Goal: Task Accomplishment & Management: Complete application form

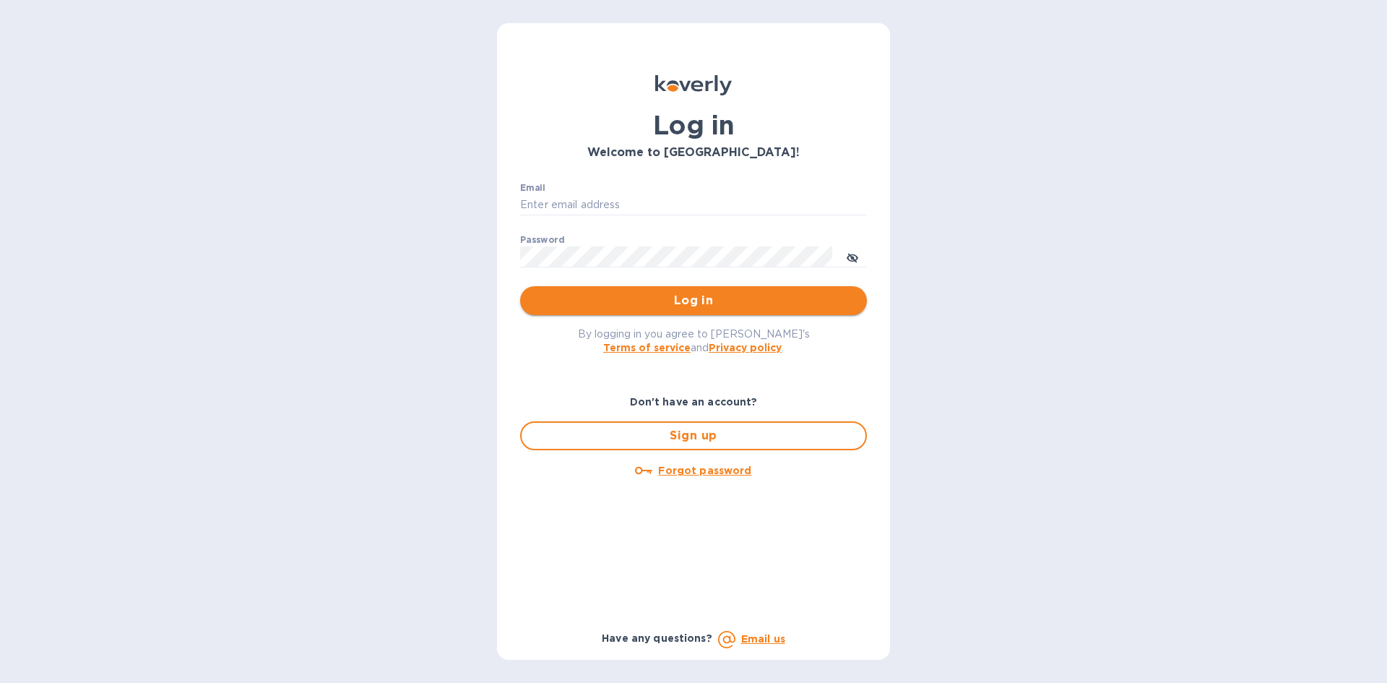
type input "[PERSON_NAME][EMAIL_ADDRESS][DOMAIN_NAME]"
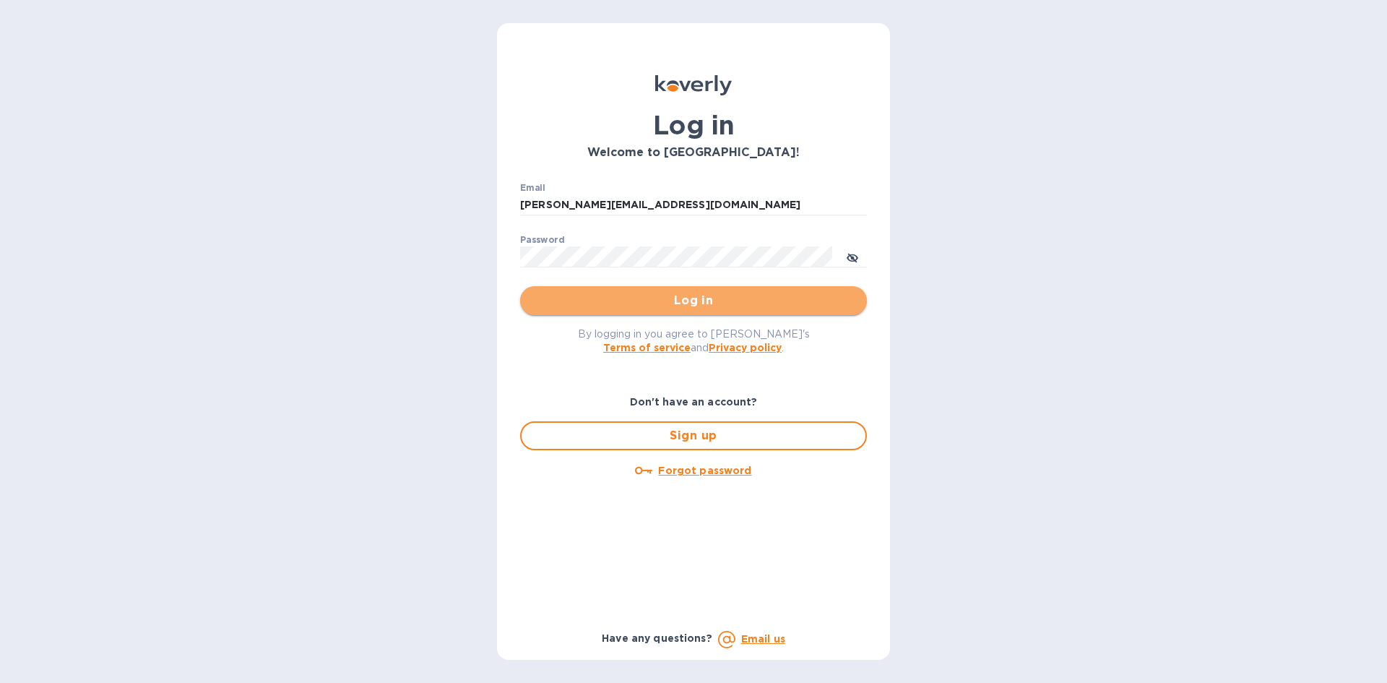
click at [795, 301] on span "Log in" at bounding box center [694, 300] width 324 height 17
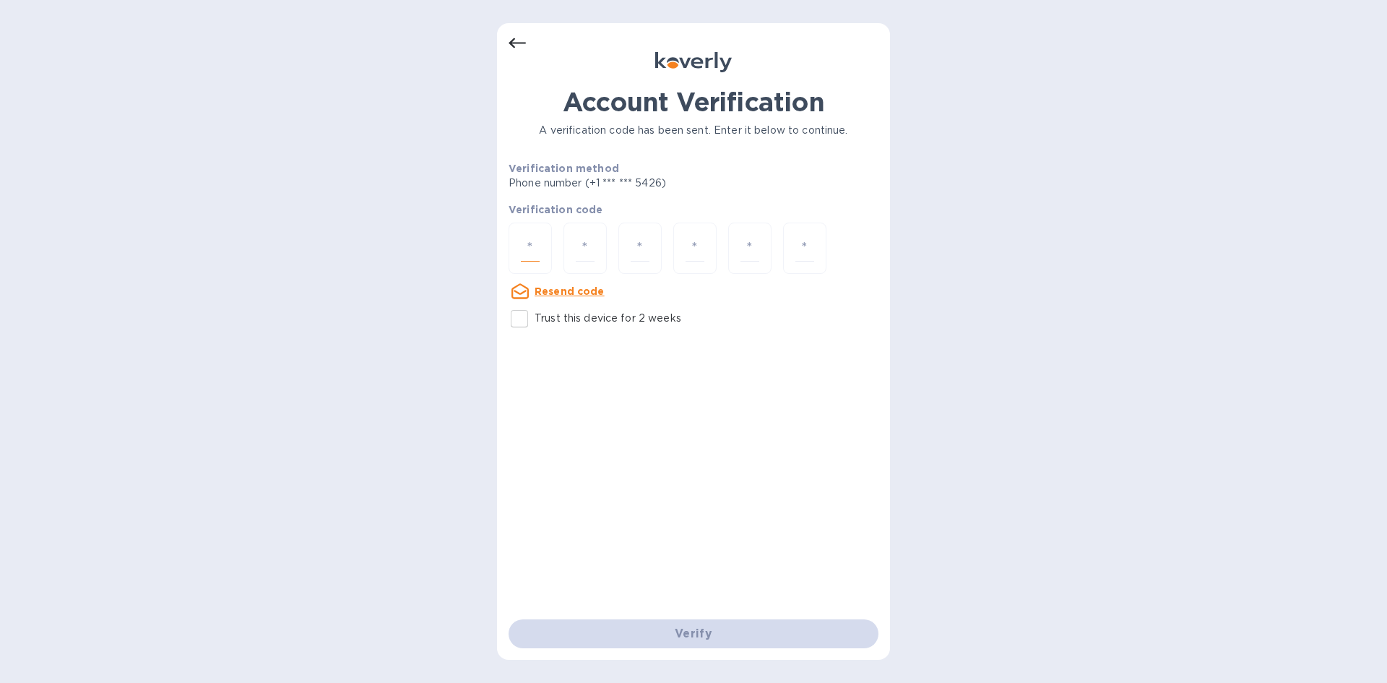
click at [537, 249] on input "number" at bounding box center [530, 248] width 19 height 27
type input "6"
type input "9"
type input "2"
type input "9"
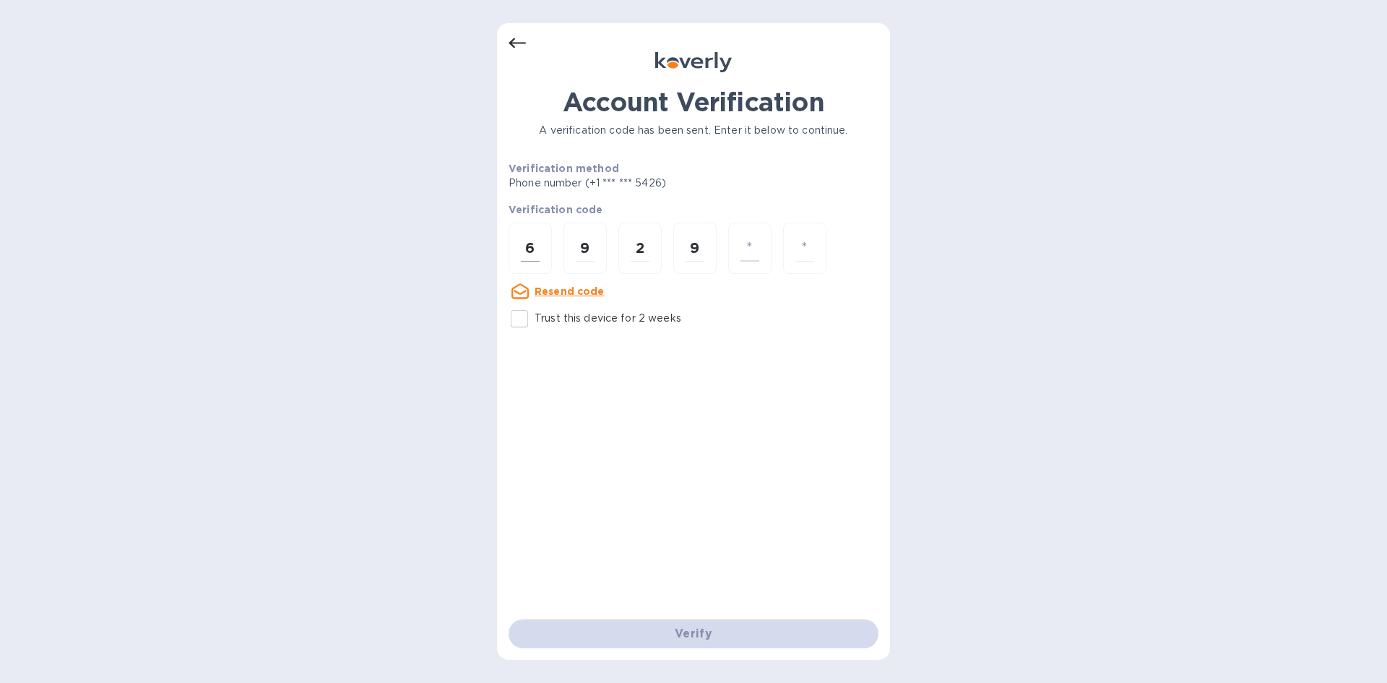
type input "3"
type input "6"
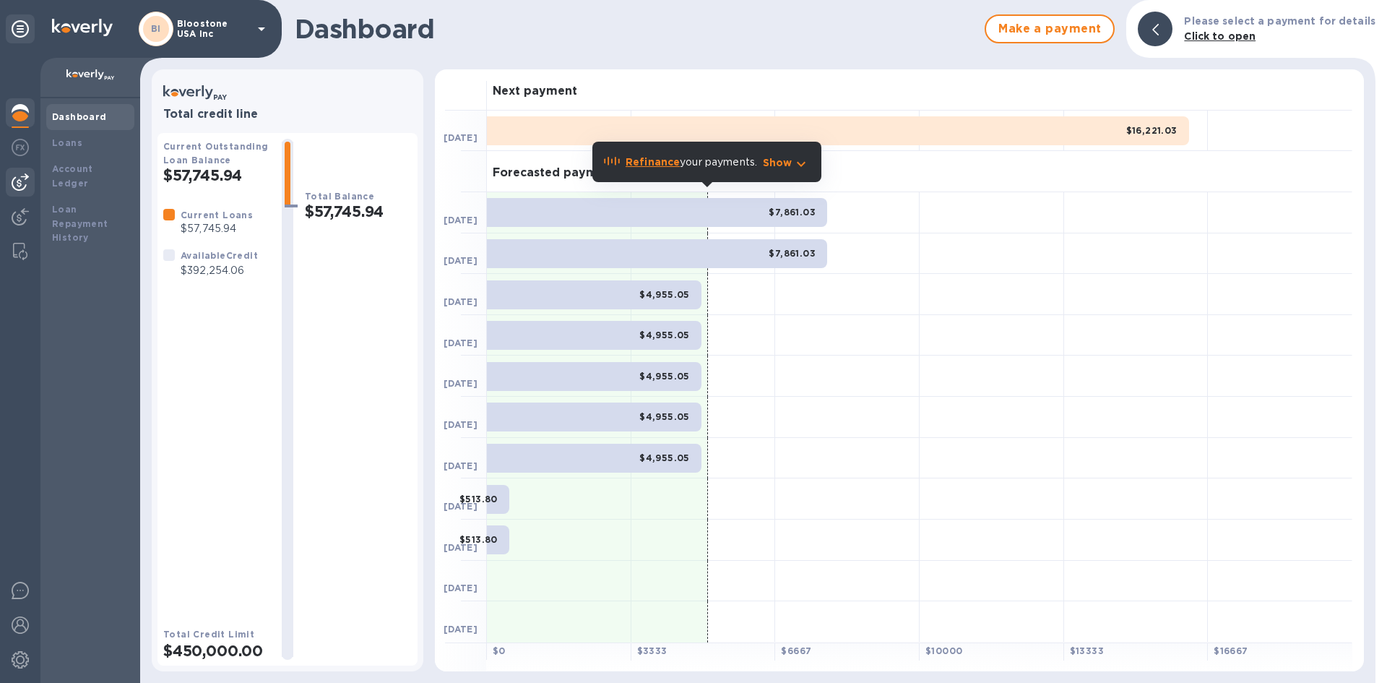
click at [27, 174] on img at bounding box center [20, 181] width 17 height 17
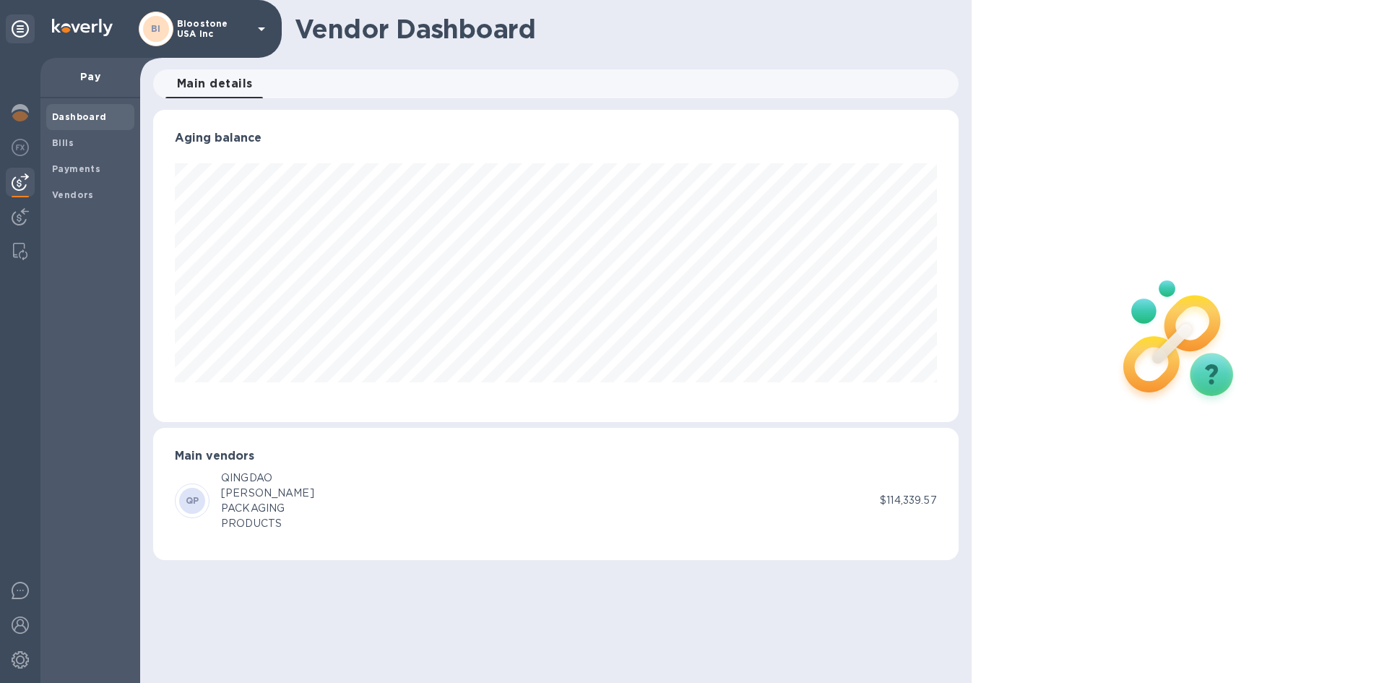
scroll to position [312, 805]
click at [30, 208] on div at bounding box center [20, 218] width 29 height 32
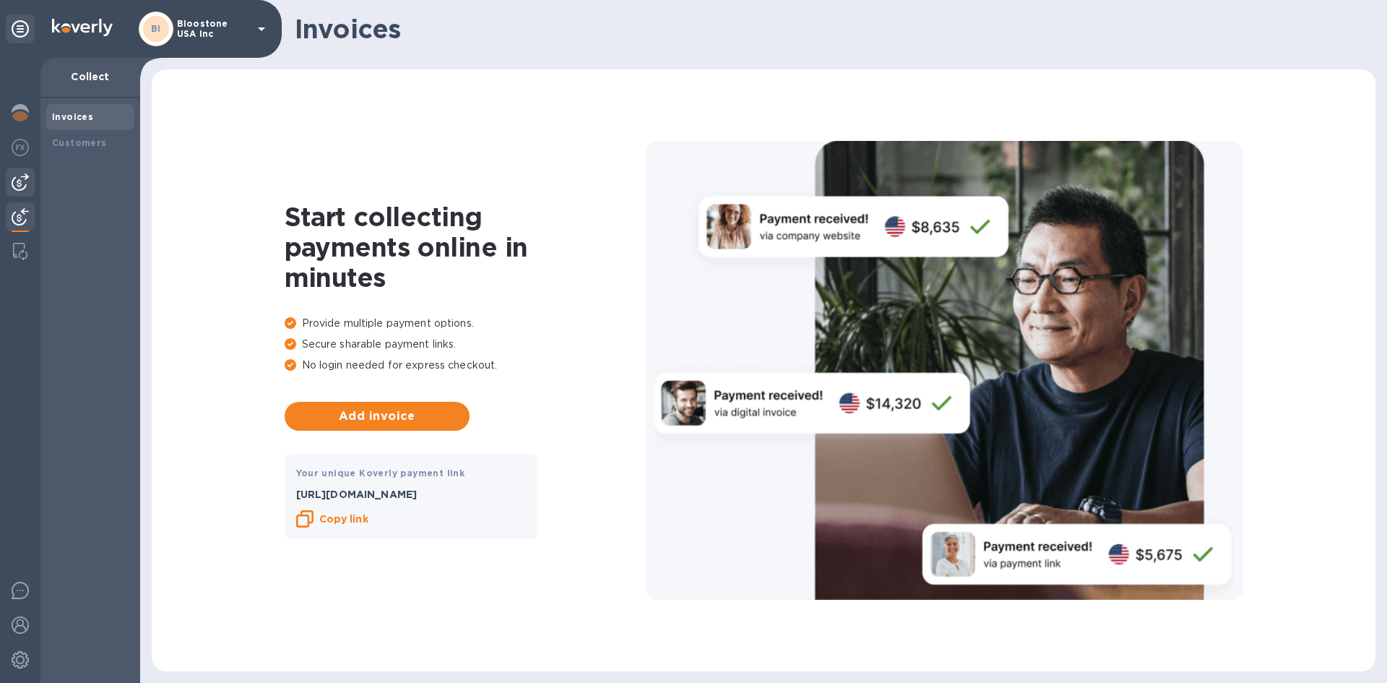
click at [29, 189] on div at bounding box center [20, 182] width 29 height 29
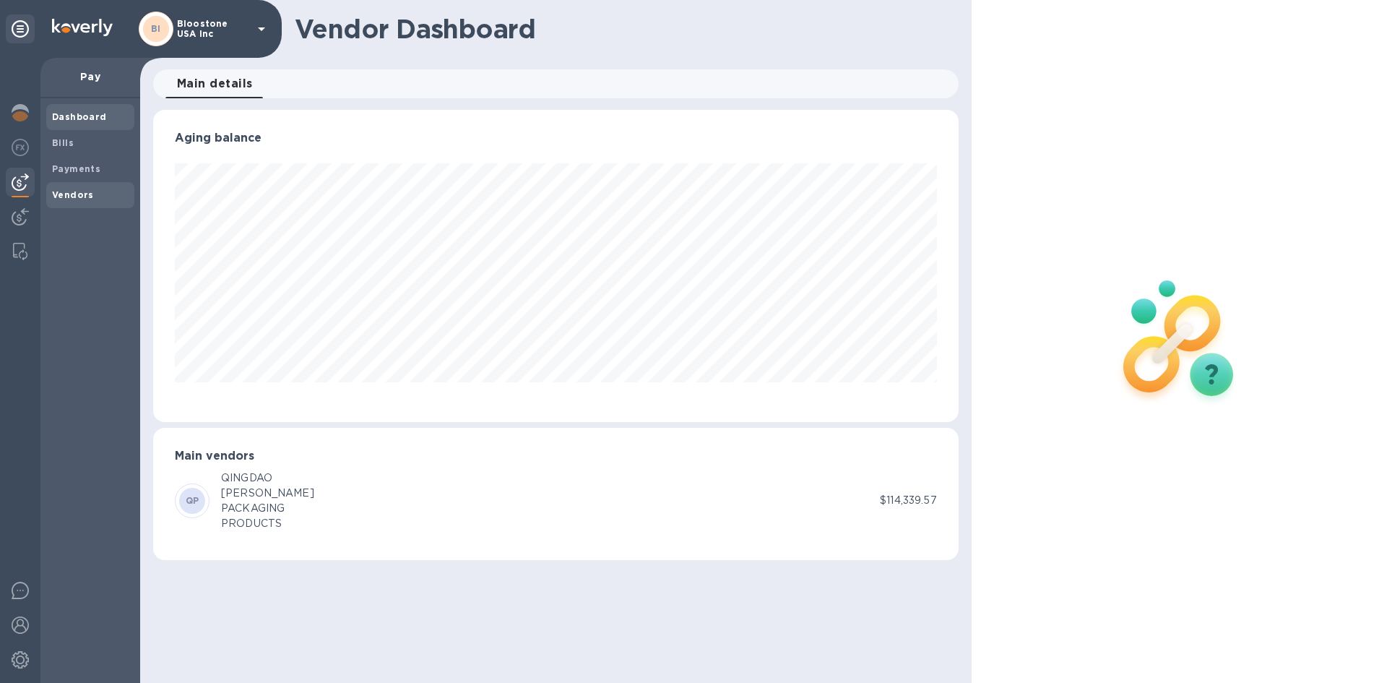
scroll to position [312, 805]
click at [83, 186] on div "Vendors" at bounding box center [90, 195] width 88 height 26
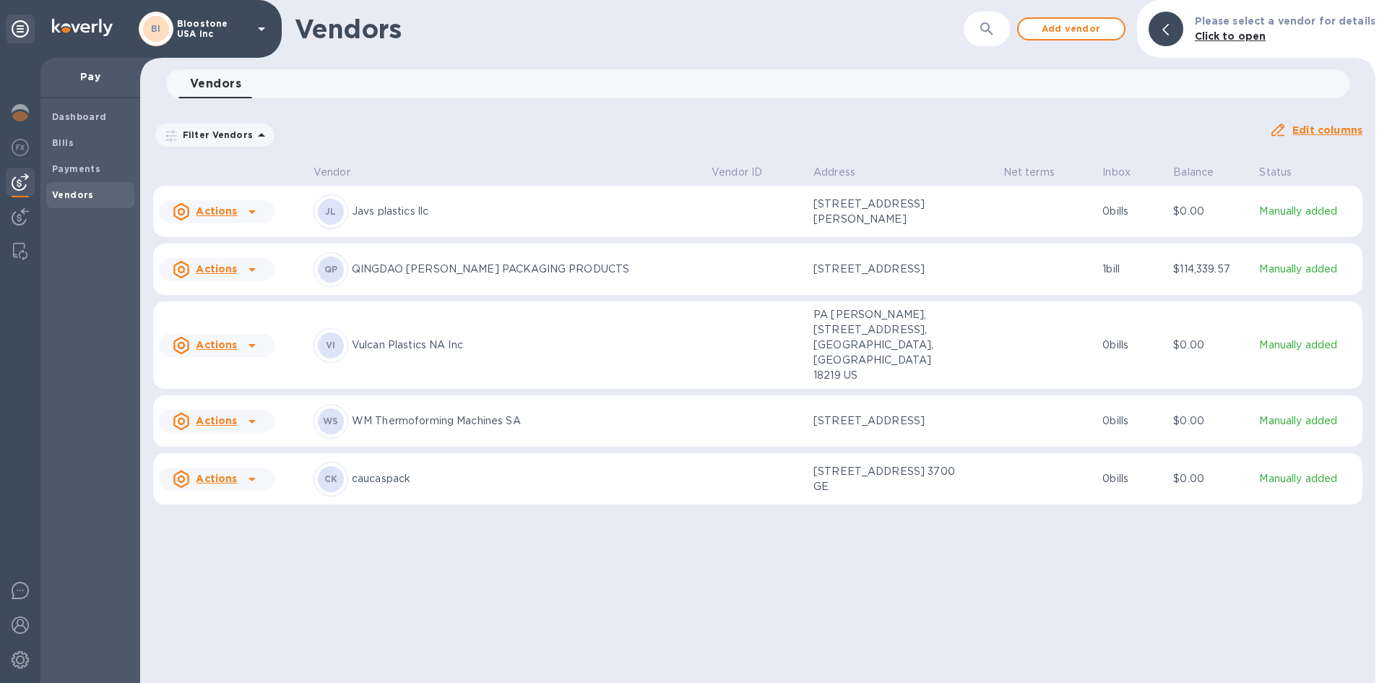
click at [241, 277] on div at bounding box center [252, 269] width 23 height 23
click at [1043, 273] on div at bounding box center [693, 341] width 1387 height 683
click at [551, 276] on p "QINGDAO GARRETT PACKAGING PRODUCTS" at bounding box center [526, 269] width 348 height 15
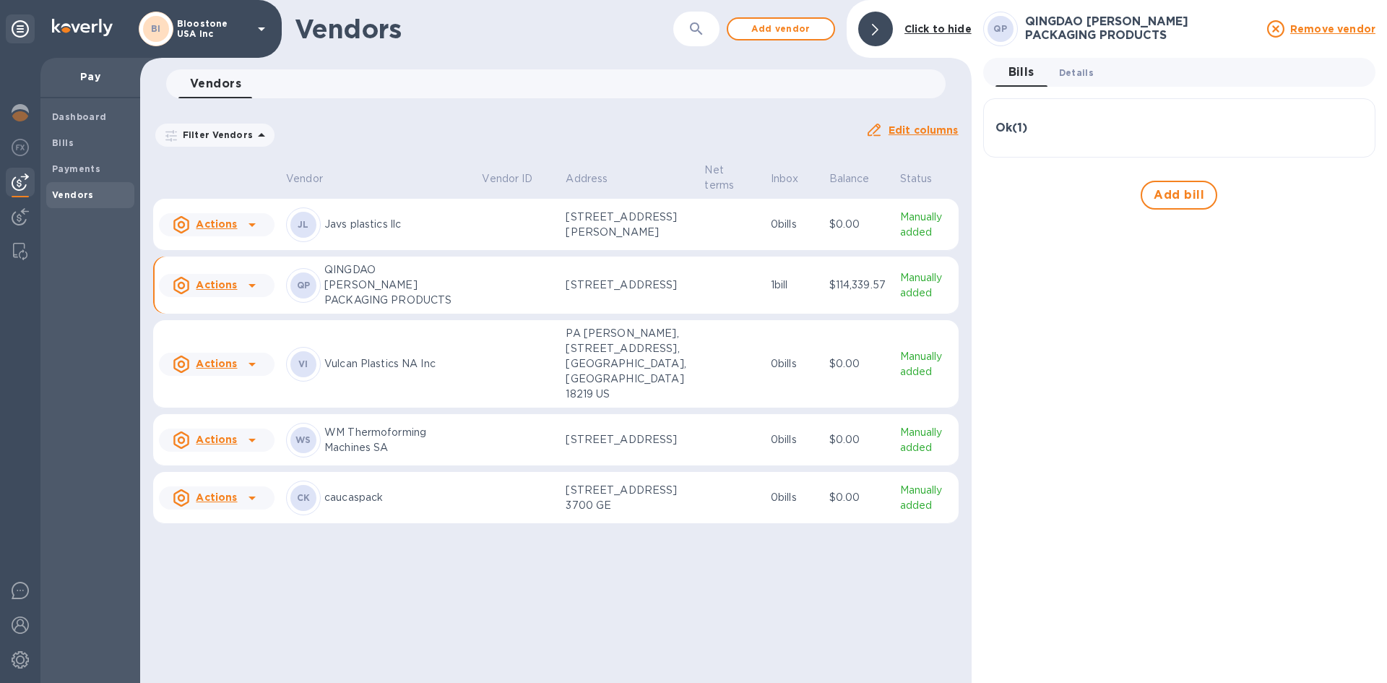
click at [1072, 79] on span "Details 0" at bounding box center [1076, 72] width 35 height 15
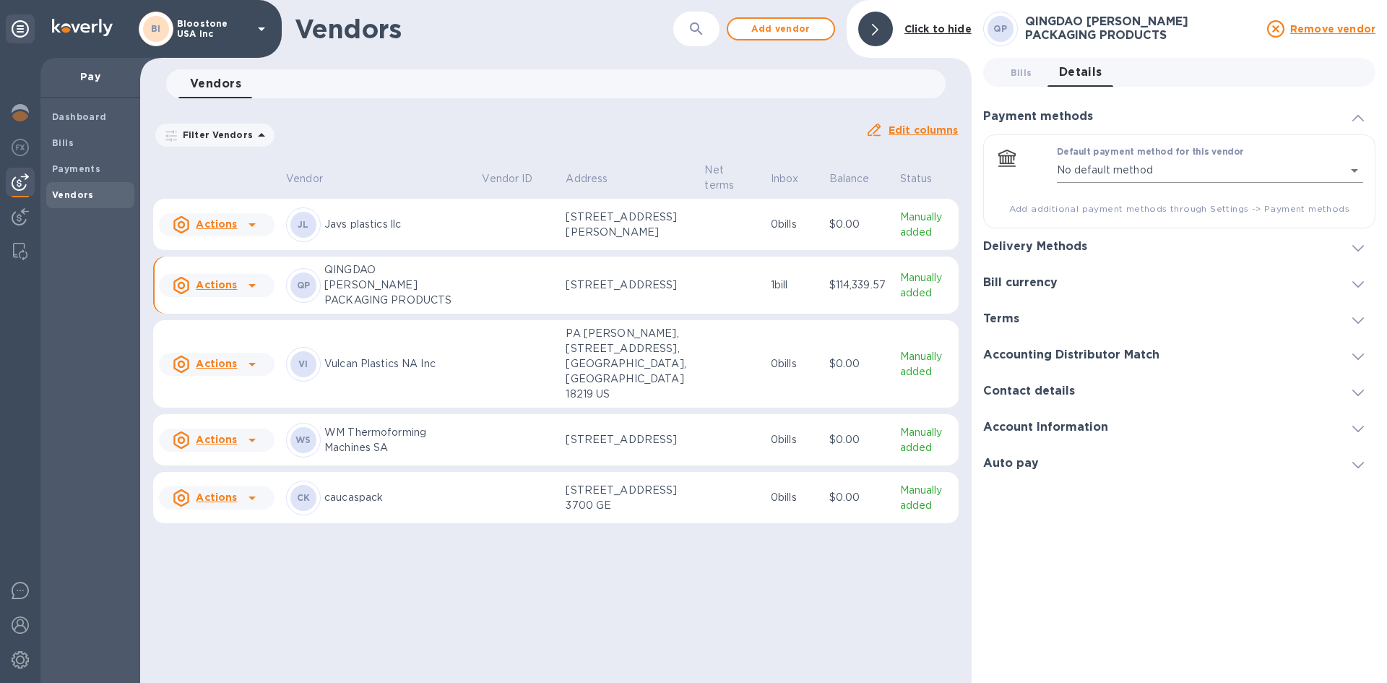
click at [1356, 172] on body "BI Bloostone USA Inc Pay Dashboard Bills Payments Vendors Vendors ​ Add vendor …" at bounding box center [693, 341] width 1387 height 683
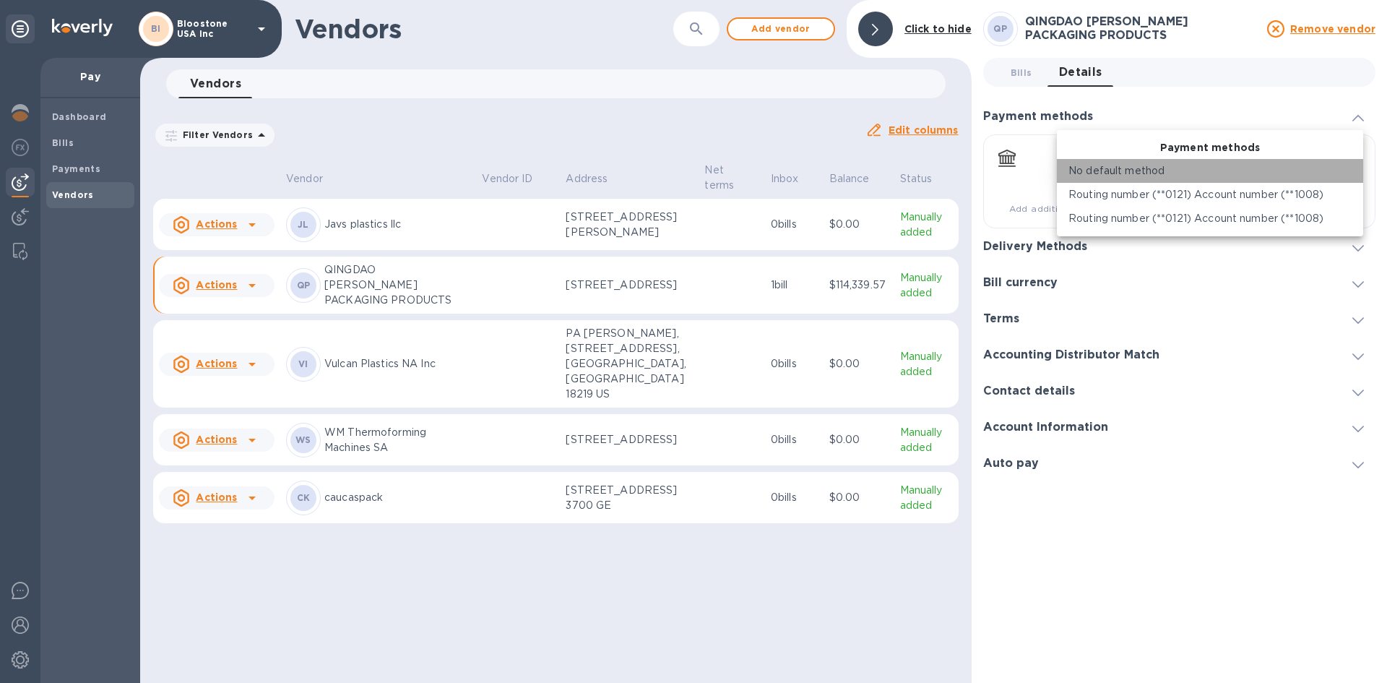
click at [1356, 172] on li "No default method" at bounding box center [1210, 171] width 306 height 24
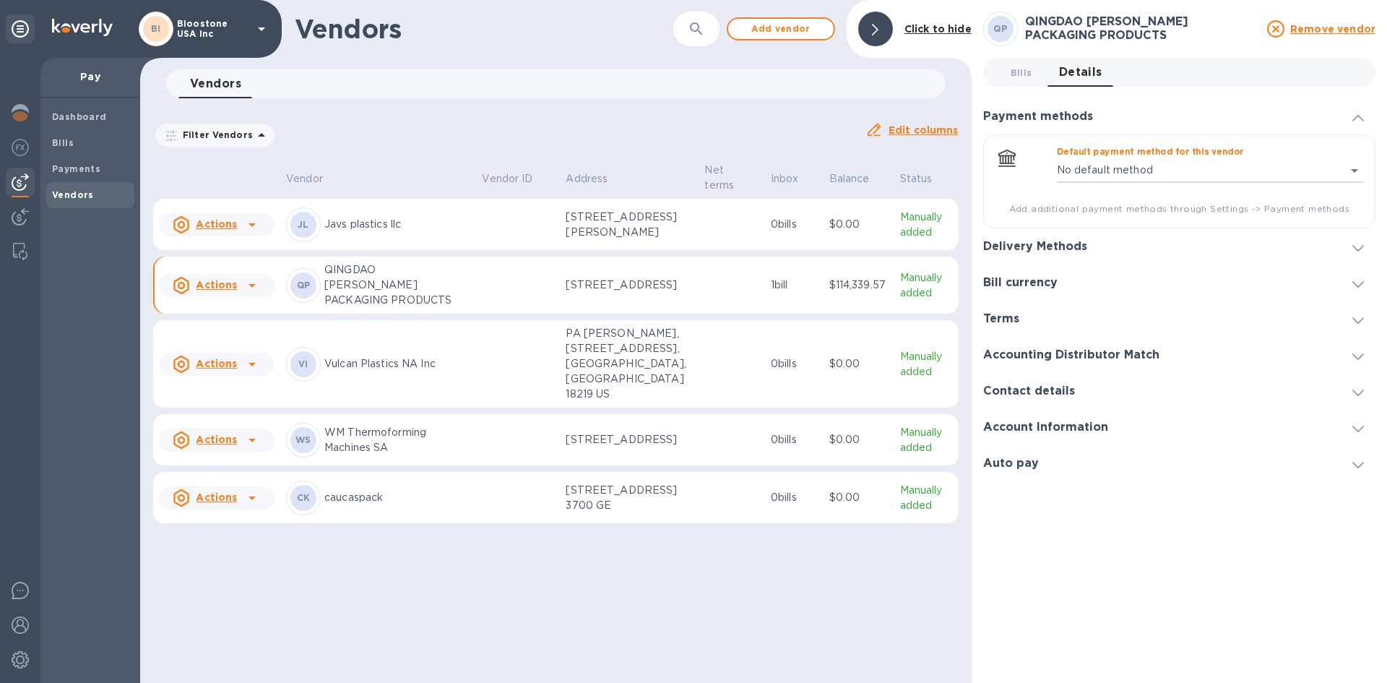
click at [1361, 246] on icon at bounding box center [1359, 248] width 12 height 7
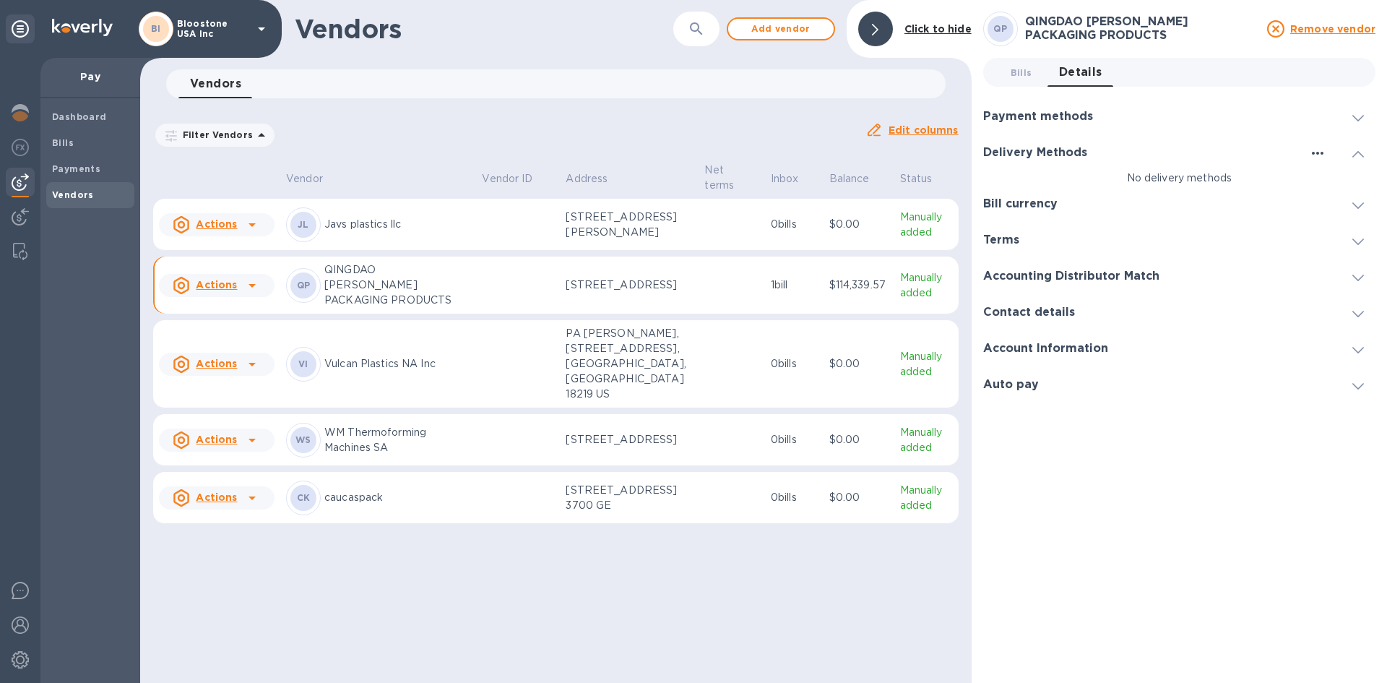
click at [1320, 155] on icon "button" at bounding box center [1317, 153] width 17 height 17
click at [1332, 184] on p "Add new" at bounding box center [1336, 183] width 48 height 14
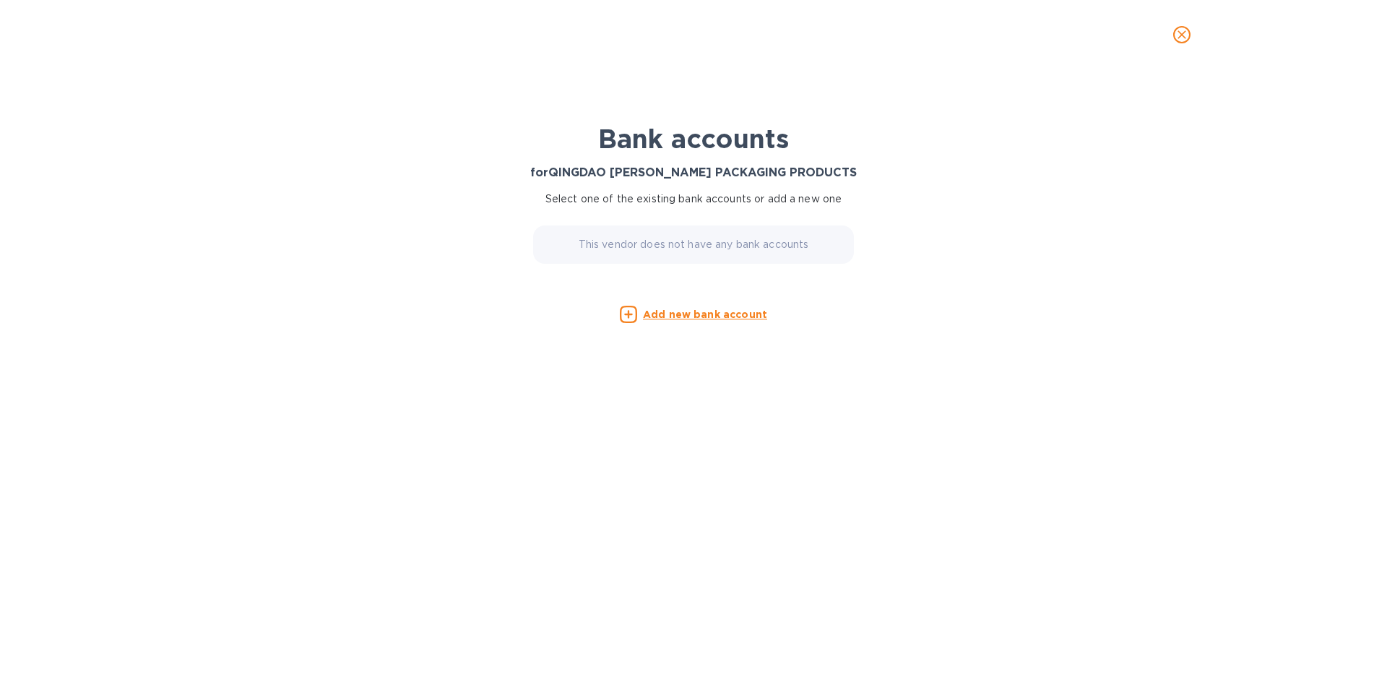
click at [723, 315] on u "Add new bank account" at bounding box center [705, 315] width 124 height 12
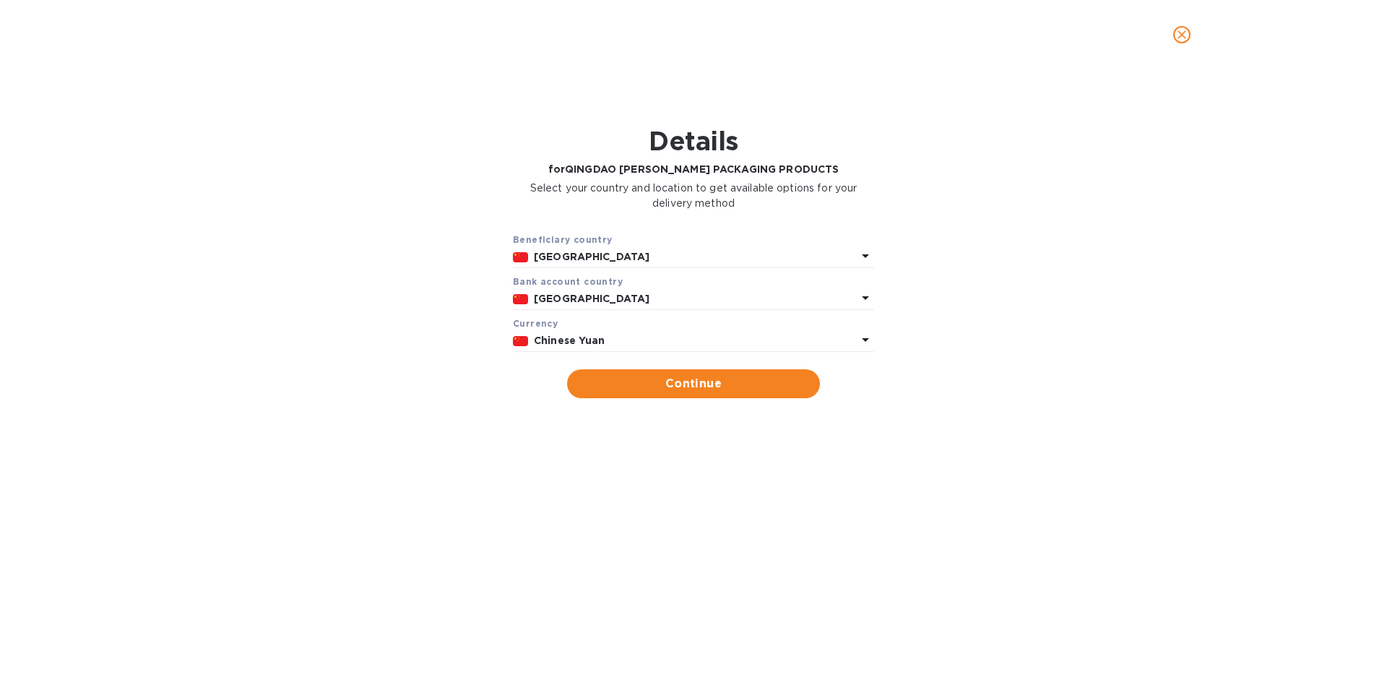
click at [679, 342] on p "Chinese Yuan" at bounding box center [695, 340] width 323 height 15
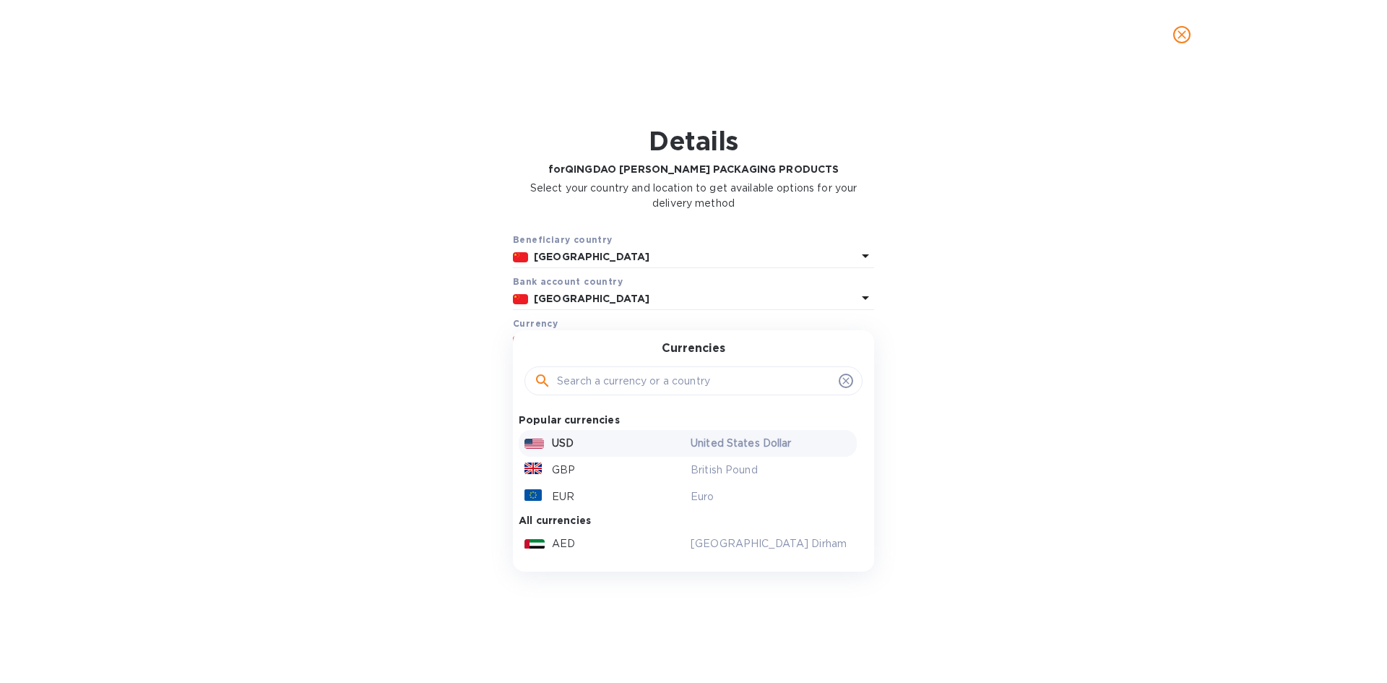
click at [619, 439] on div "USD" at bounding box center [605, 443] width 166 height 21
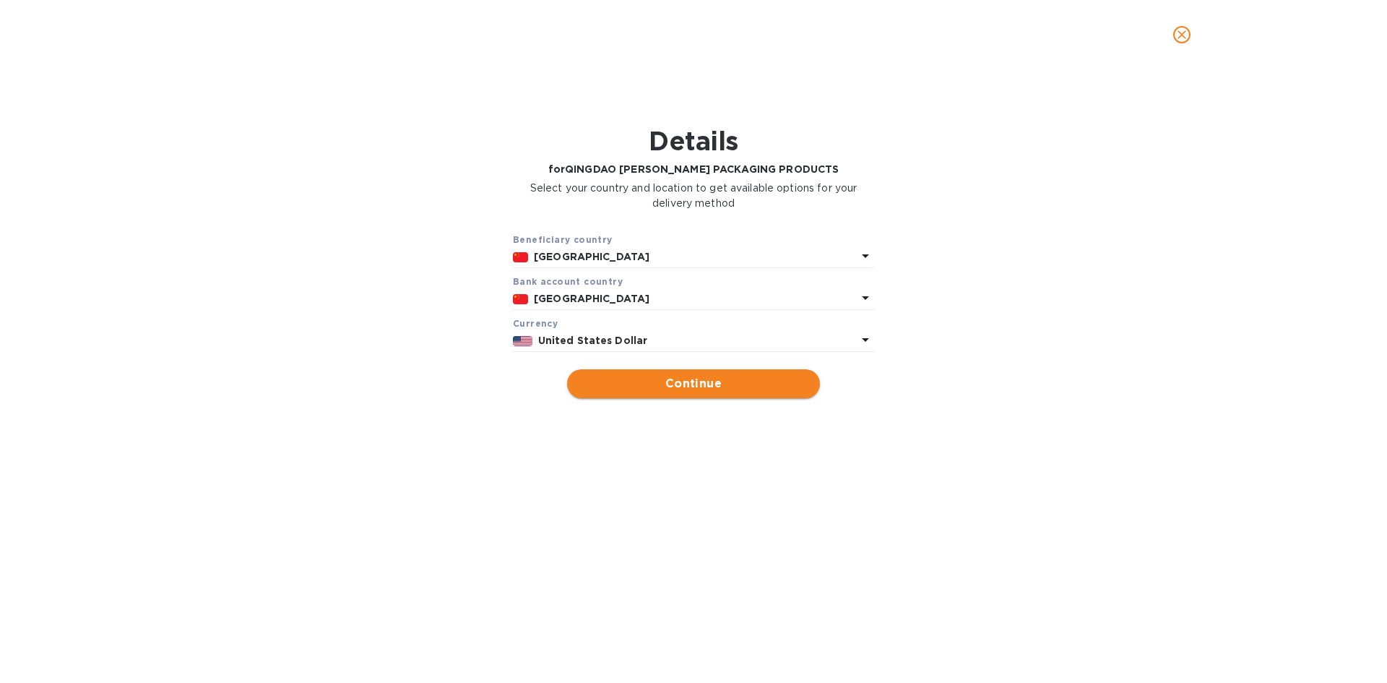
click at [626, 389] on span "Continue" at bounding box center [694, 383] width 230 height 17
type input "QINGDAO GARRETT PACKAGING PRODUCTS"
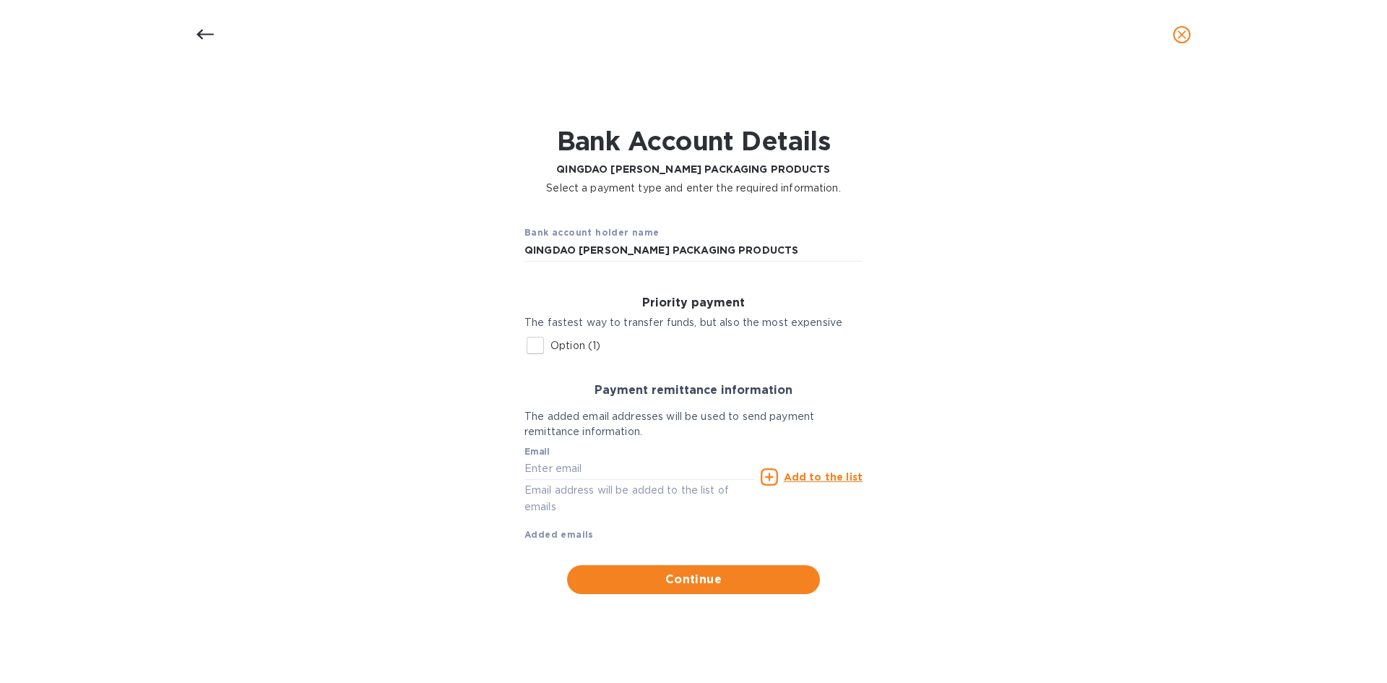
click at [540, 343] on input "Option (1)" at bounding box center [535, 345] width 30 height 30
checkbox input "true"
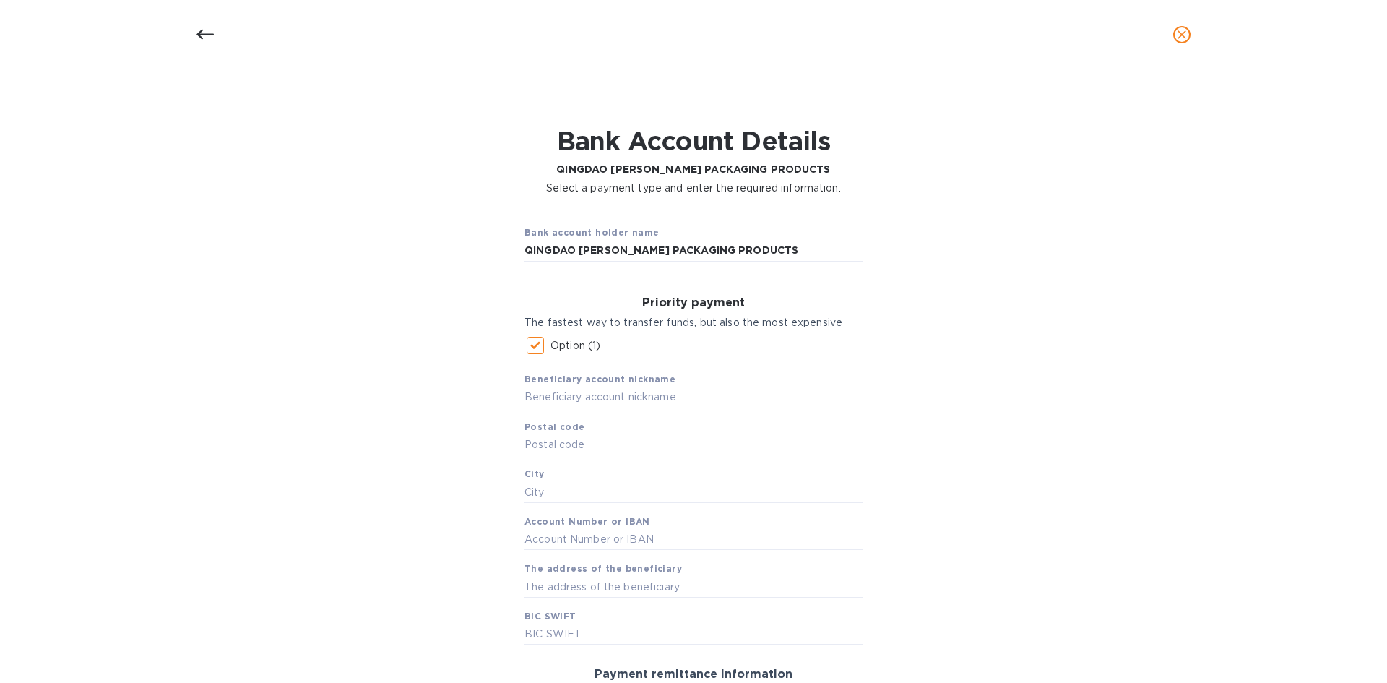
click at [600, 437] on input "text" at bounding box center [694, 445] width 338 height 22
paste input "266000"
type input "266000"
click at [603, 397] on input "text" at bounding box center [694, 398] width 338 height 22
drag, startPoint x: 763, startPoint y: 248, endPoint x: 524, endPoint y: 253, distance: 239.2
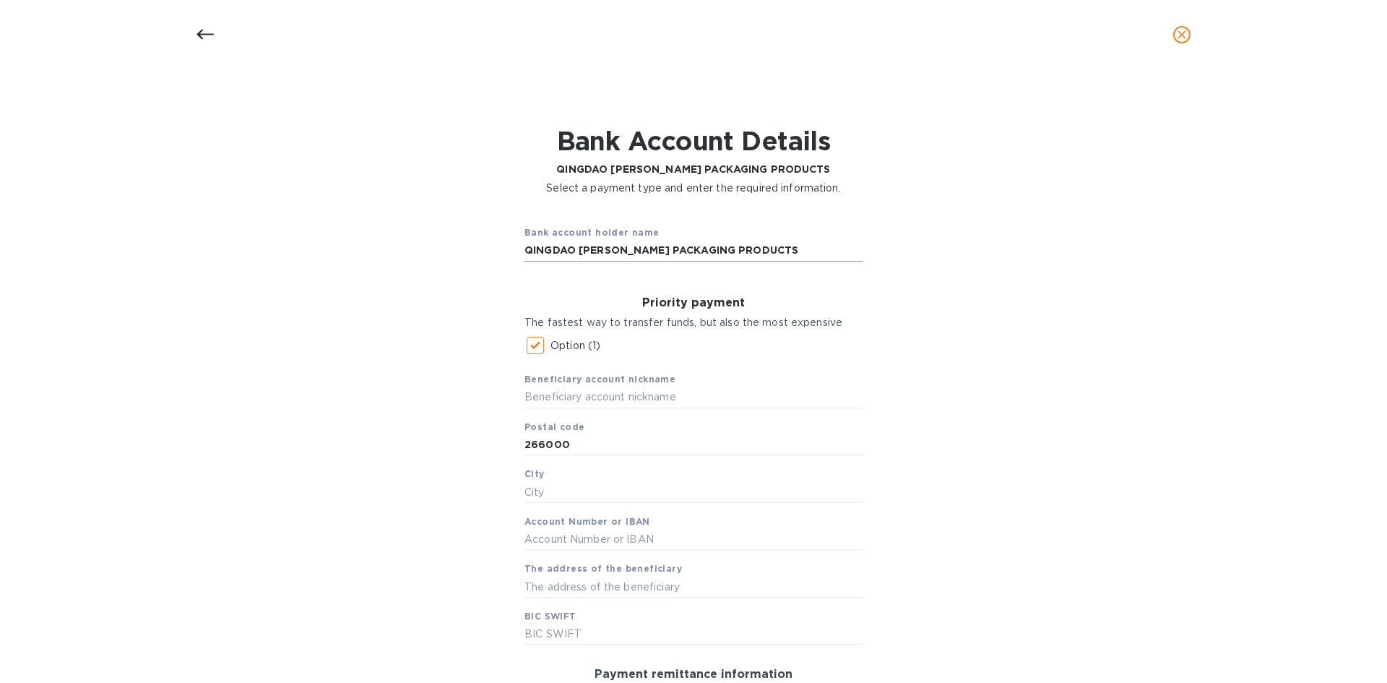
click at [525, 253] on input "QINGDAO GARRETT PACKAGING PRODUCTS" at bounding box center [694, 251] width 338 height 22
click at [569, 398] on input "text" at bounding box center [694, 398] width 338 height 22
paste input "QINGDAO GARRETT PACKAGING PRODUCTS"
type input "QINGDAO GARRETT PACKAGING PRODUCTS"
click at [644, 496] on input "text" at bounding box center [694, 492] width 338 height 22
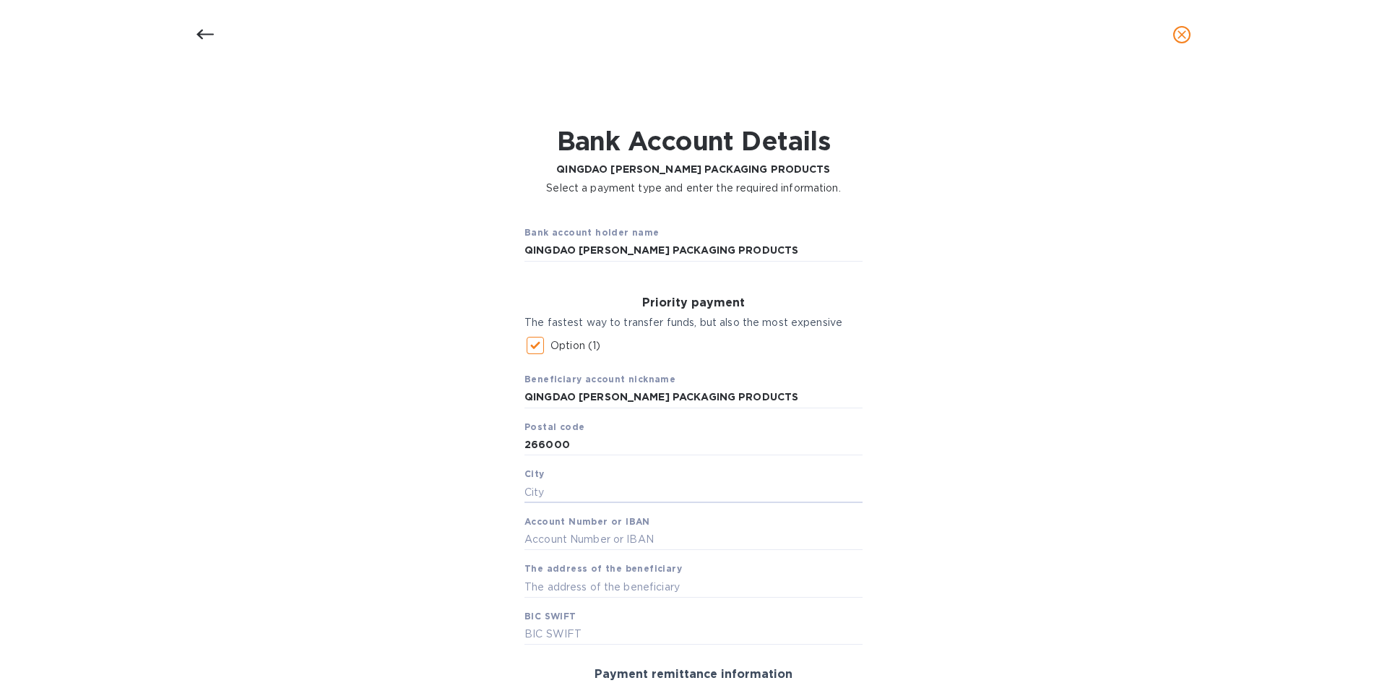
paste input "QINGDAO"
type input "QINGDAO"
click at [717, 535] on input "text" at bounding box center [694, 540] width 338 height 22
paste input "532908600532902"
type input "532908600532902"
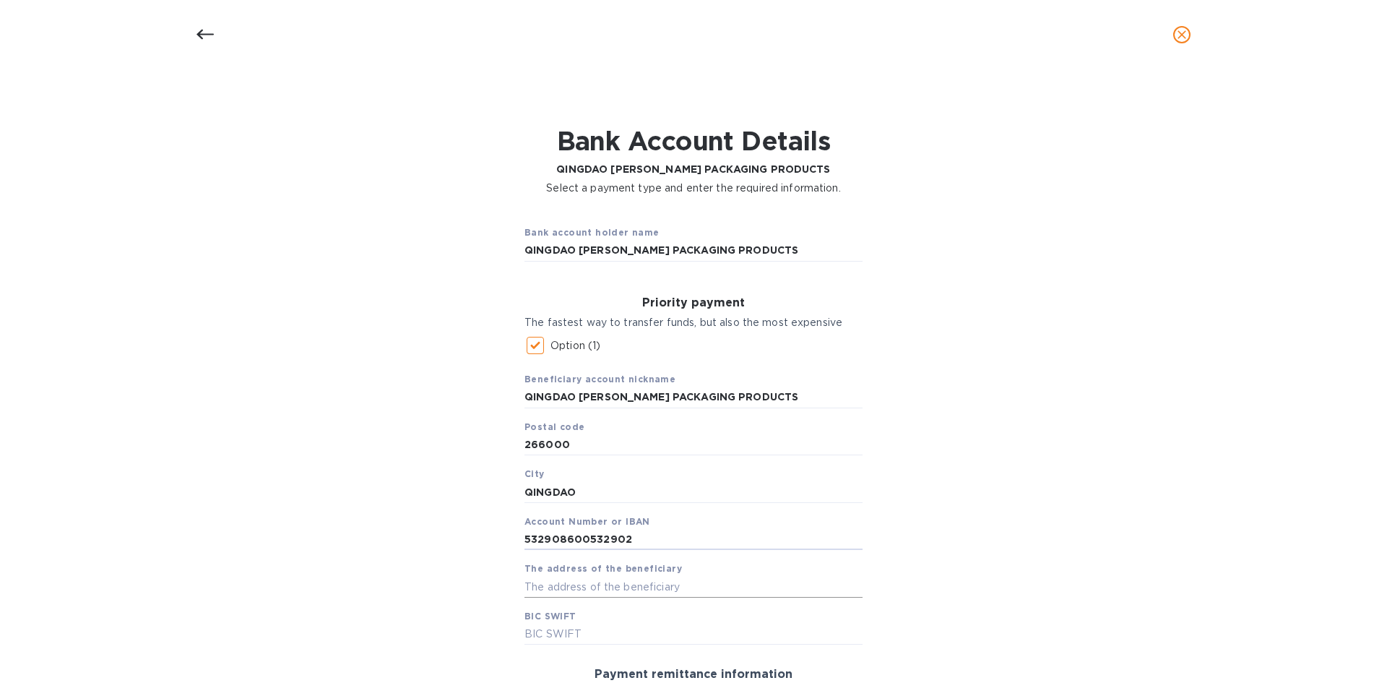
click at [733, 595] on input "text" at bounding box center [694, 587] width 338 height 22
paste input "Room 602, Entrance 4, Building 15, Weat Guozhuang Community, Chengyang Subdistr…"
type input "Room 602, Entrance 4, Building 15, Weat Guozhuang Community, Chengyang Subdistr…"
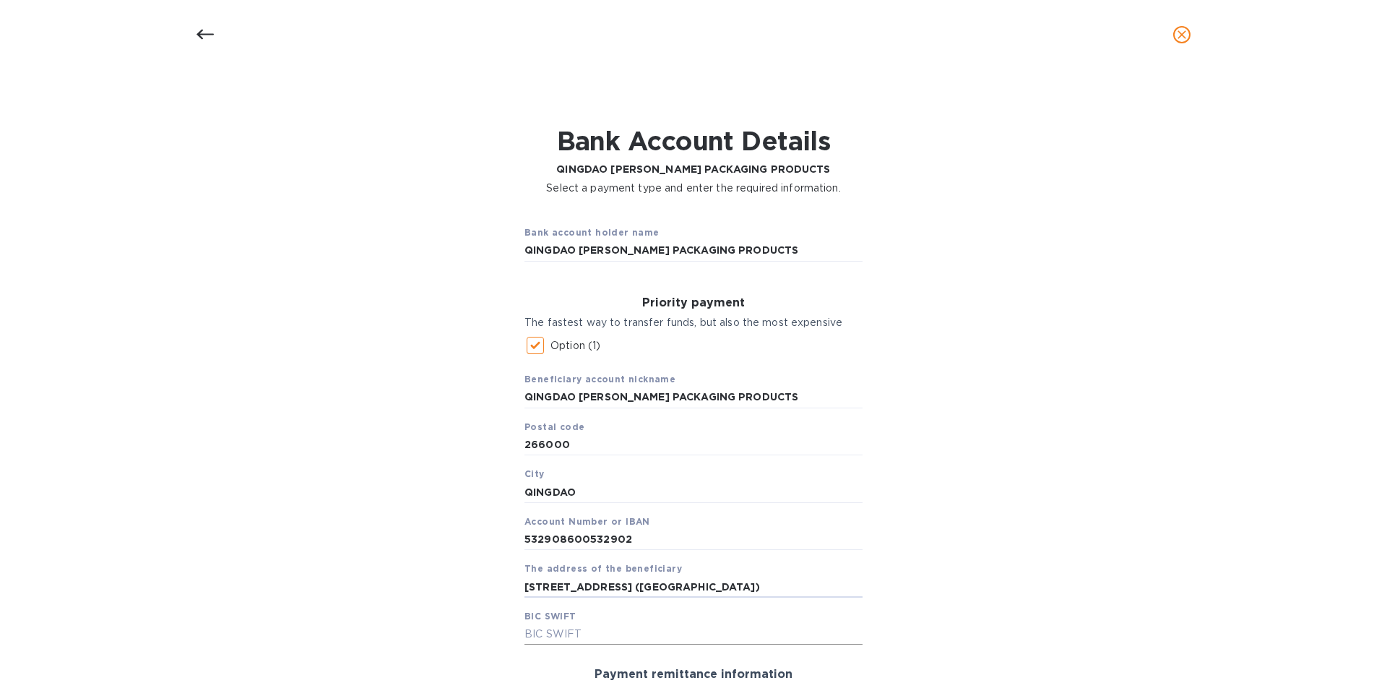
click at [715, 624] on input "text" at bounding box center [694, 635] width 338 height 22
paste input "CMBCCNBS400"
type input "CMBCCNBS400"
click at [1097, 567] on div "Bank account holder name QINGDAO GARRETT PACKAGING PRODUCTS Priority payment Th…" at bounding box center [694, 545] width 1350 height 682
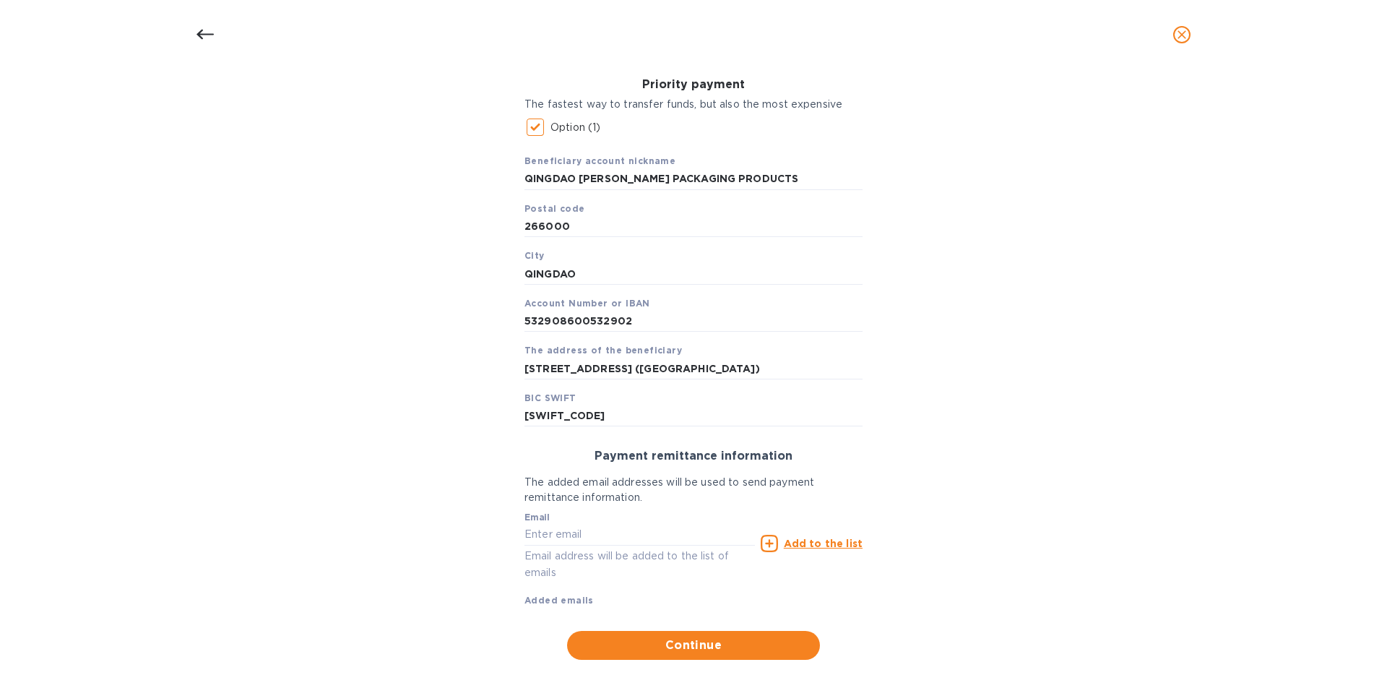
scroll to position [240, 0]
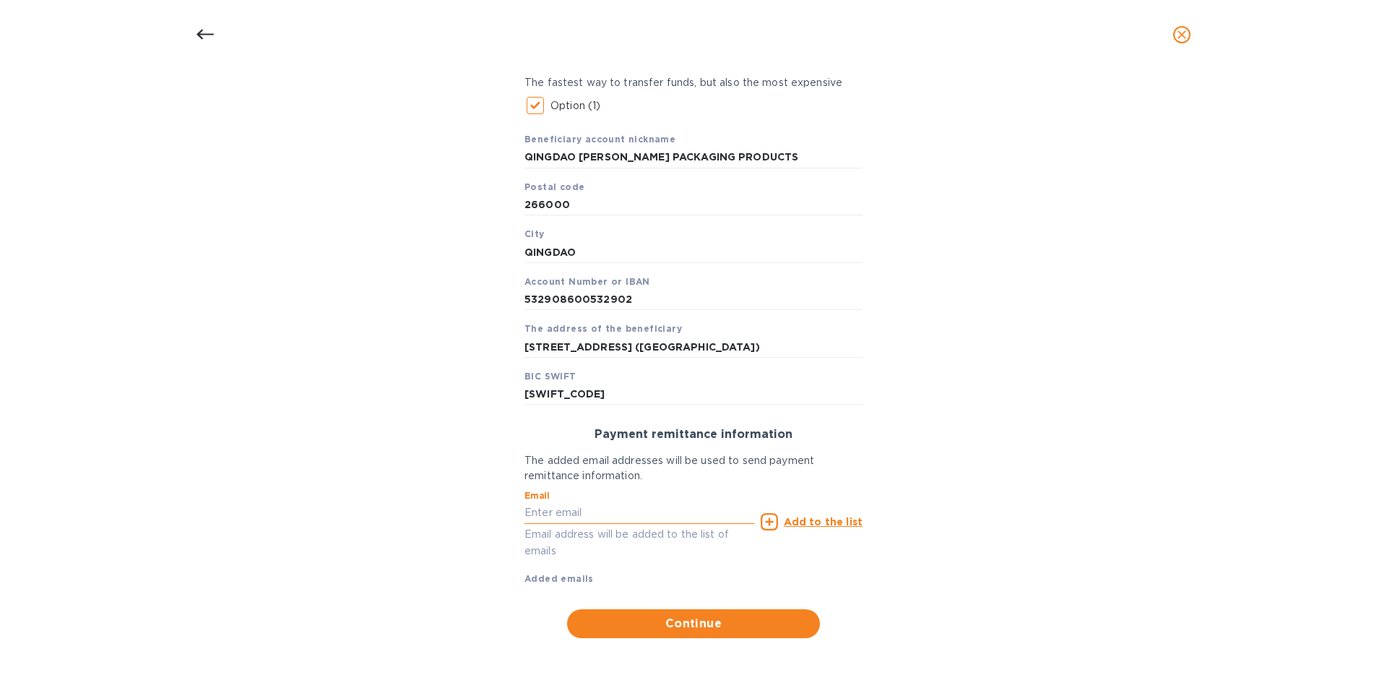
click at [647, 514] on input "text" at bounding box center [640, 513] width 231 height 22
type input "[PERSON_NAME][EMAIL_ADDRESS][DOMAIN_NAME]"
click at [922, 571] on div "Bank account holder name QINGDAO GARRETT PACKAGING PRODUCTS Priority payment Th…" at bounding box center [694, 306] width 1350 height 682
click at [813, 524] on u "Add to the list" at bounding box center [823, 522] width 79 height 12
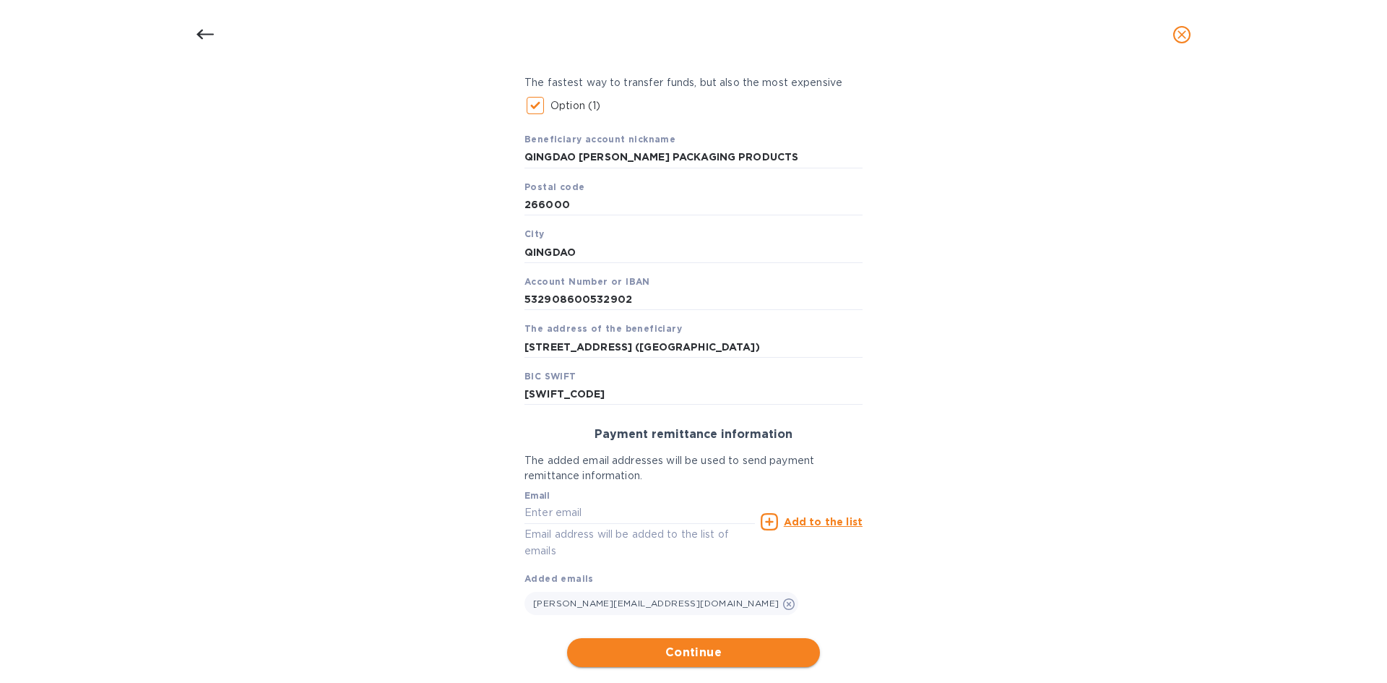
click at [751, 659] on span "Continue" at bounding box center [694, 652] width 230 height 17
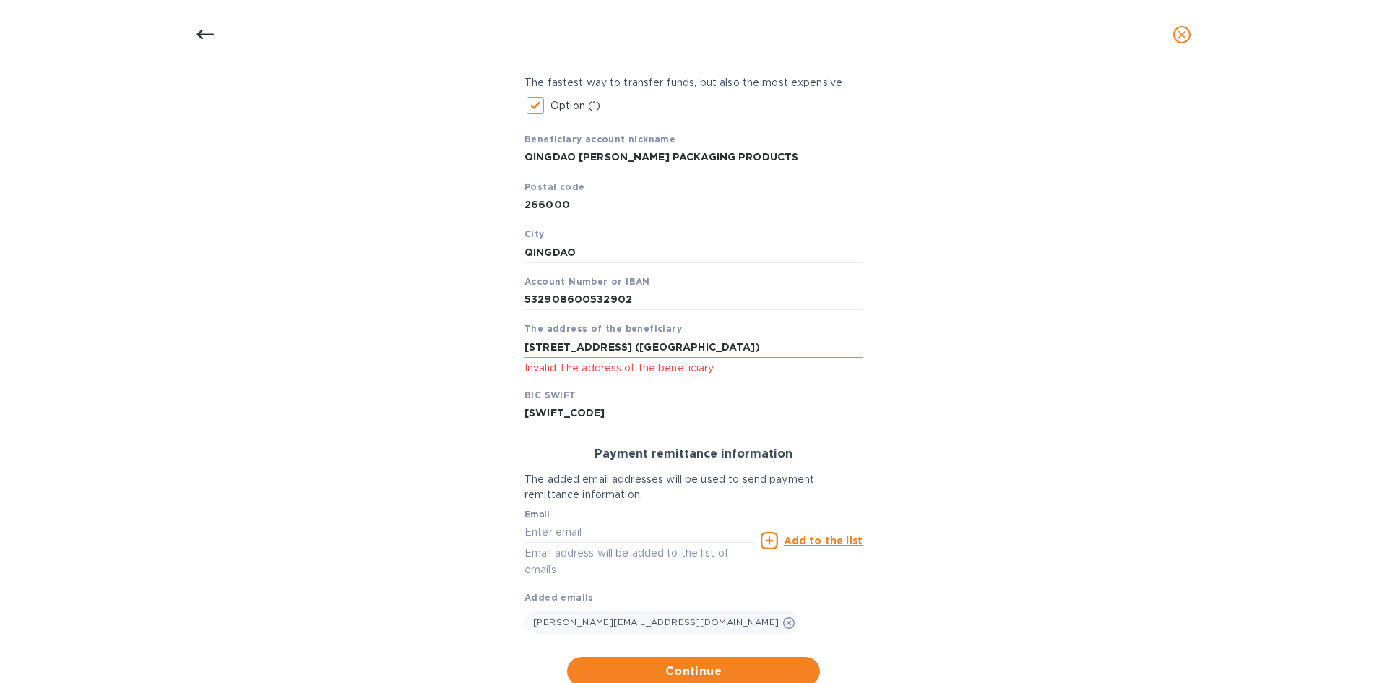
click at [777, 345] on input "Room 602, Entrance 4, Building 15, Weat Guozhuang Community, Chengyang Subdistr…" at bounding box center [694, 347] width 338 height 22
click at [772, 671] on span "Continue" at bounding box center [694, 671] width 230 height 17
drag, startPoint x: 709, startPoint y: 345, endPoint x: 689, endPoint y: 348, distance: 20.3
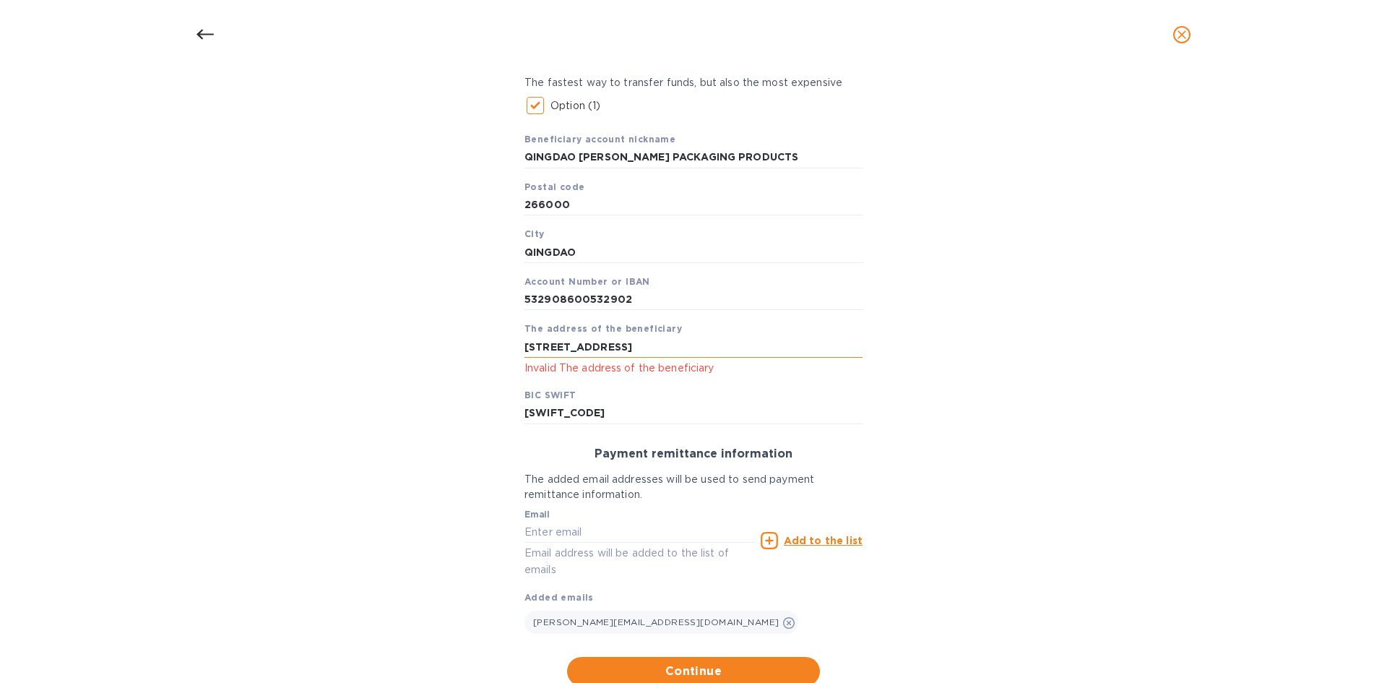
click at [689, 348] on input "Room 602, Entrance 4, Building 15, Weat Guozhuang Community, Qingdao City, Shan…" at bounding box center [694, 347] width 338 height 22
type input "Room 602, Entrance 4, Building 15, Qingdao City, Shandong, China"
click at [950, 457] on div "Bank account holder name QINGDAO GARRETT PACKAGING PRODUCTS Priority payment Th…" at bounding box center [694, 330] width 1350 height 730
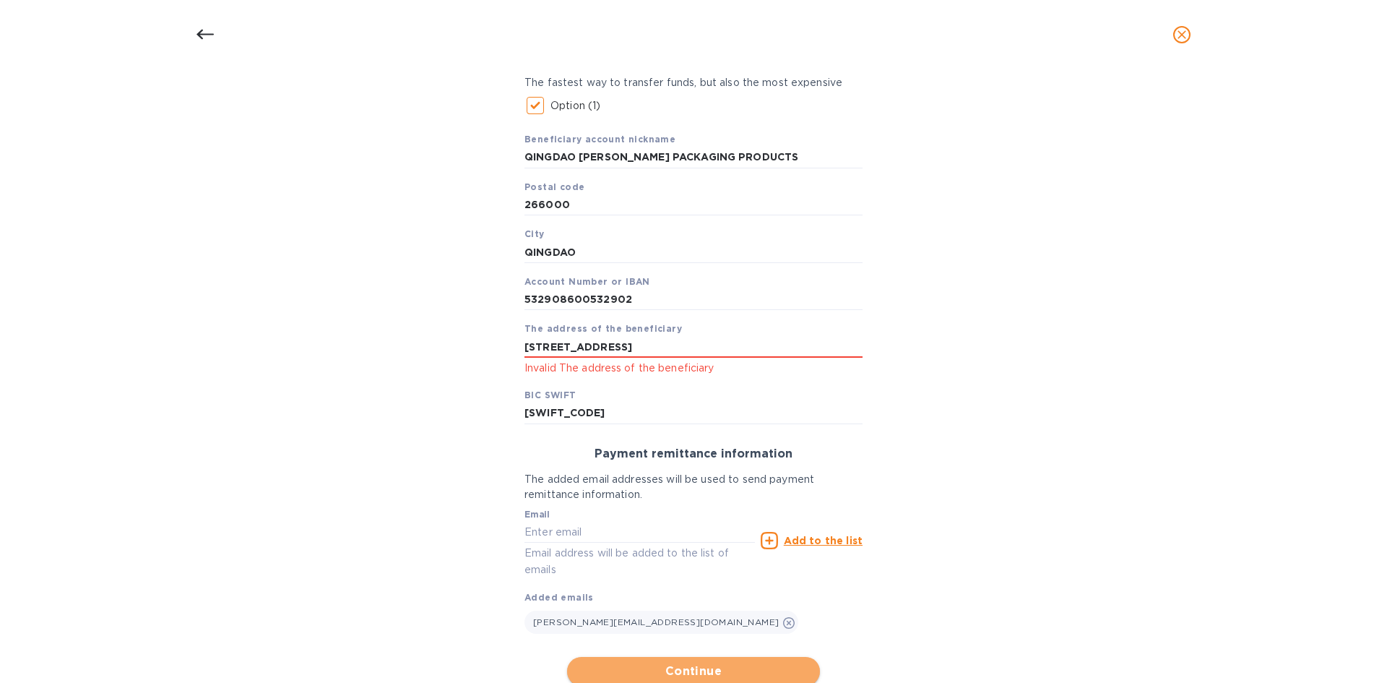
click at [750, 666] on span "Continue" at bounding box center [694, 671] width 230 height 17
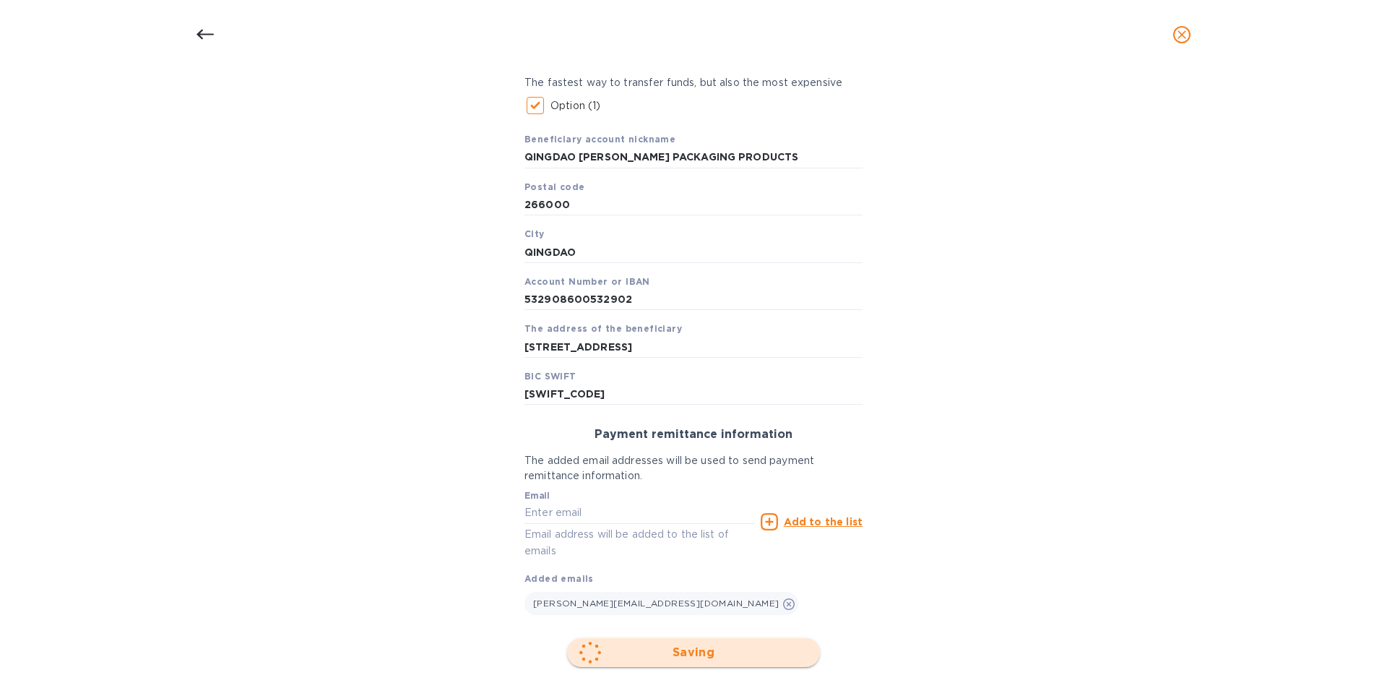
scroll to position [95, 0]
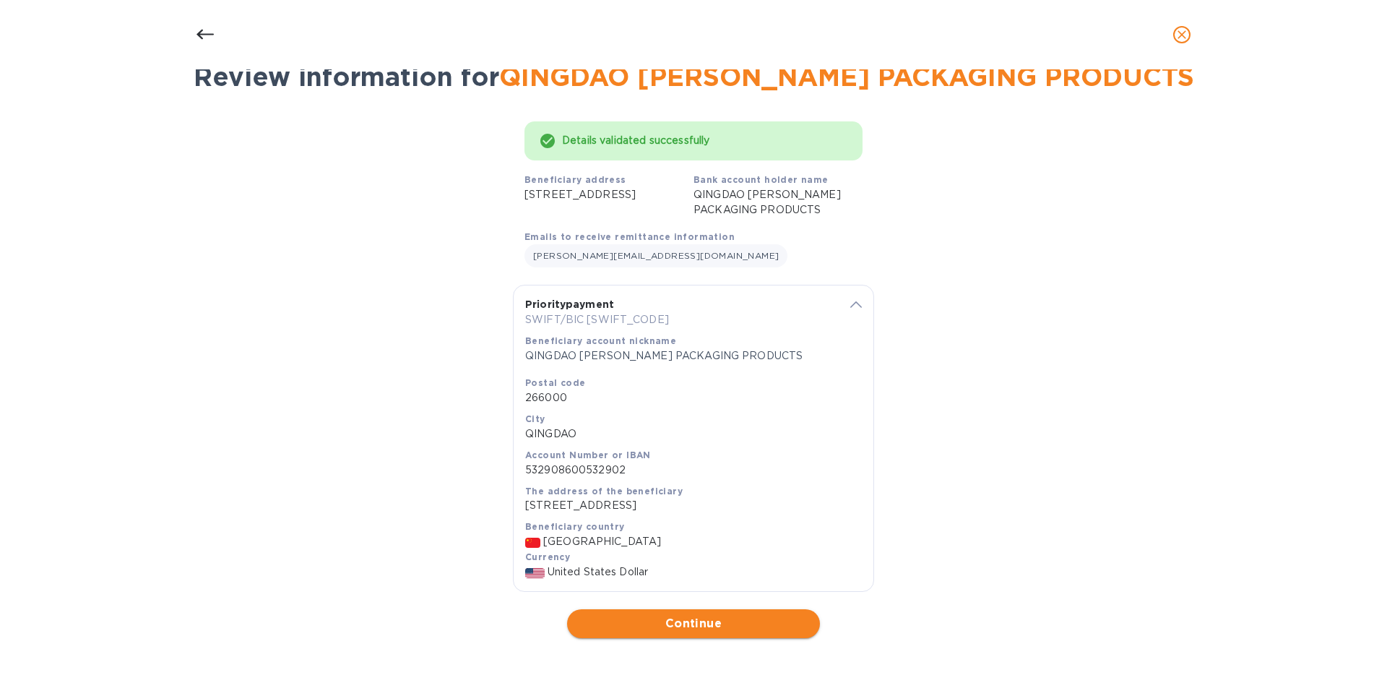
click at [786, 620] on span "Continue" at bounding box center [694, 623] width 230 height 17
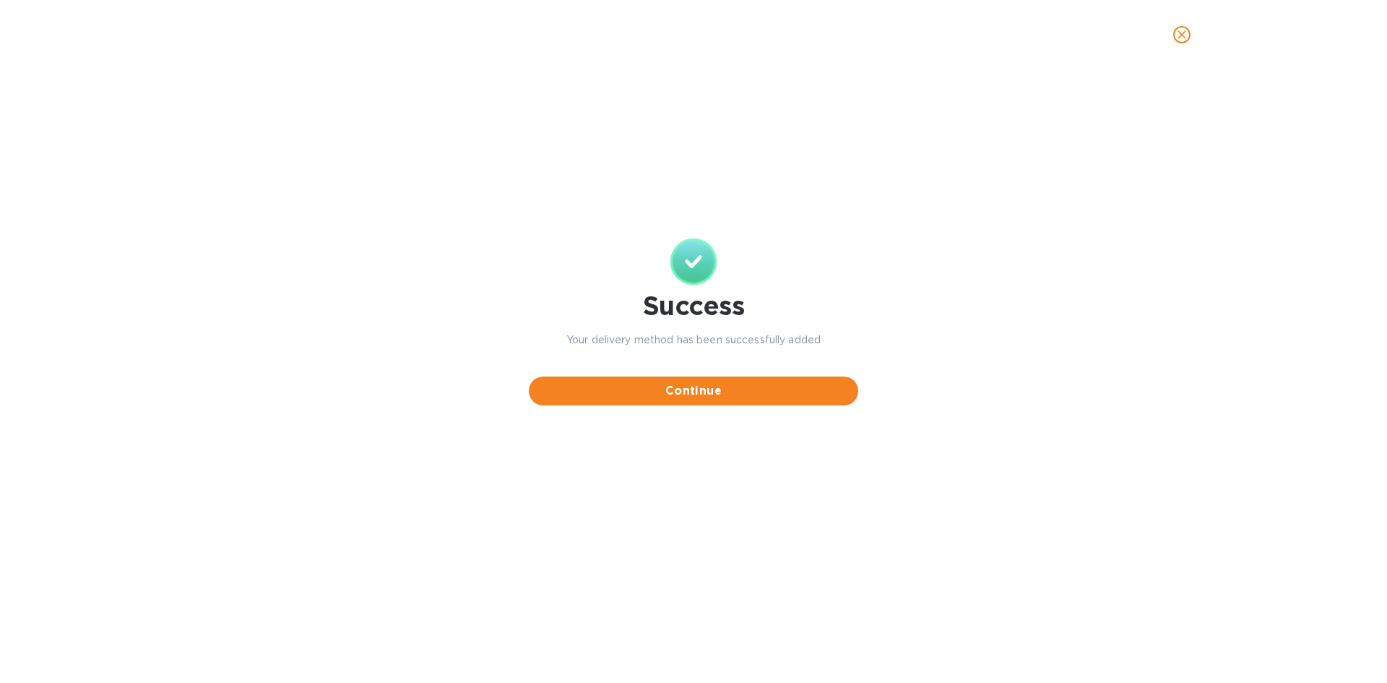
scroll to position [0, 0]
click at [756, 398] on span "Continue" at bounding box center [694, 390] width 306 height 17
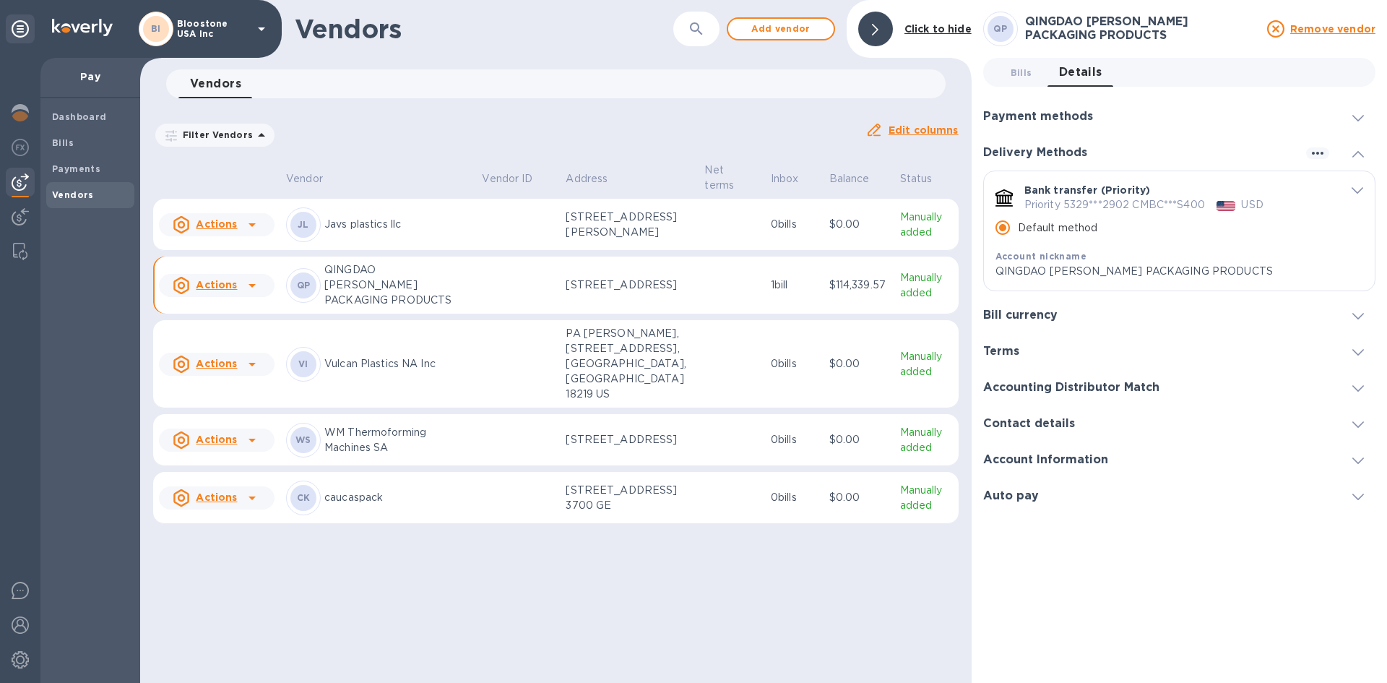
click at [517, 77] on div "Vendors 0" at bounding box center [561, 83] width 767 height 29
